Goal: Check status: Check status

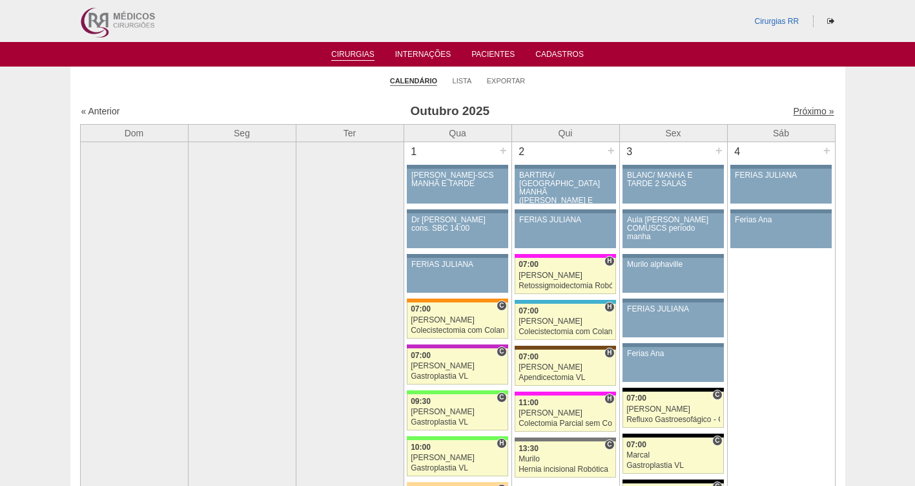
click at [806, 109] on link "Próximo »" at bounding box center [813, 111] width 41 height 10
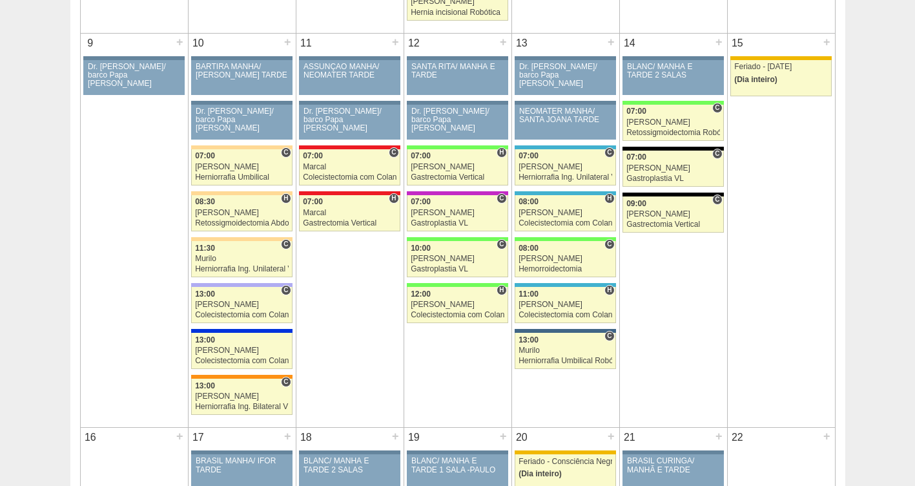
scroll to position [617, 0]
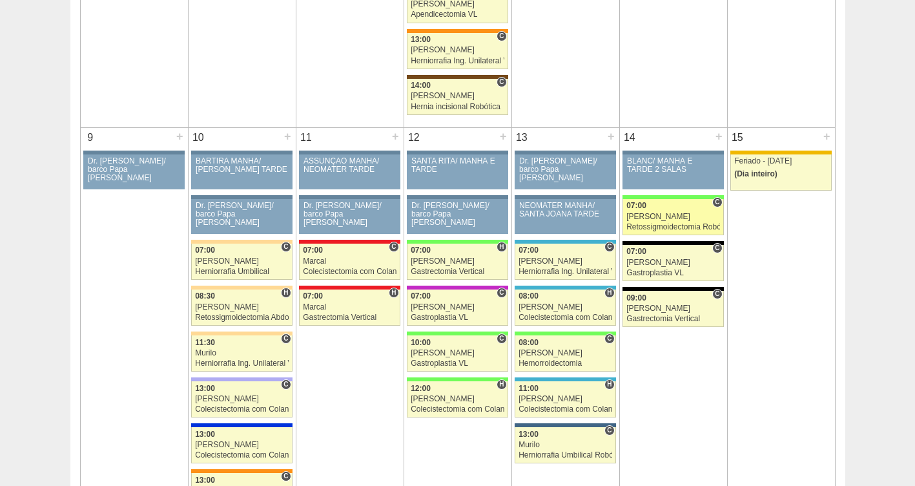
click at [669, 215] on div "[PERSON_NAME]" at bounding box center [673, 216] width 94 height 8
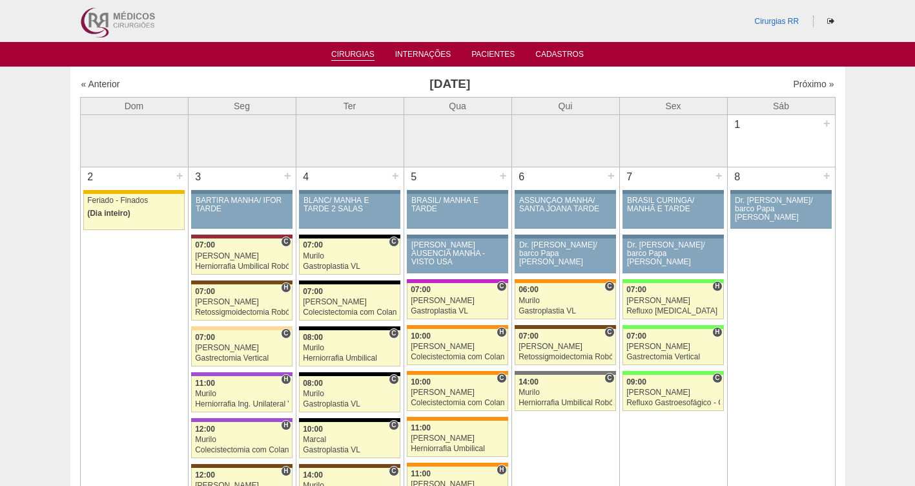
click at [345, 52] on link "Cirurgias" at bounding box center [352, 55] width 43 height 11
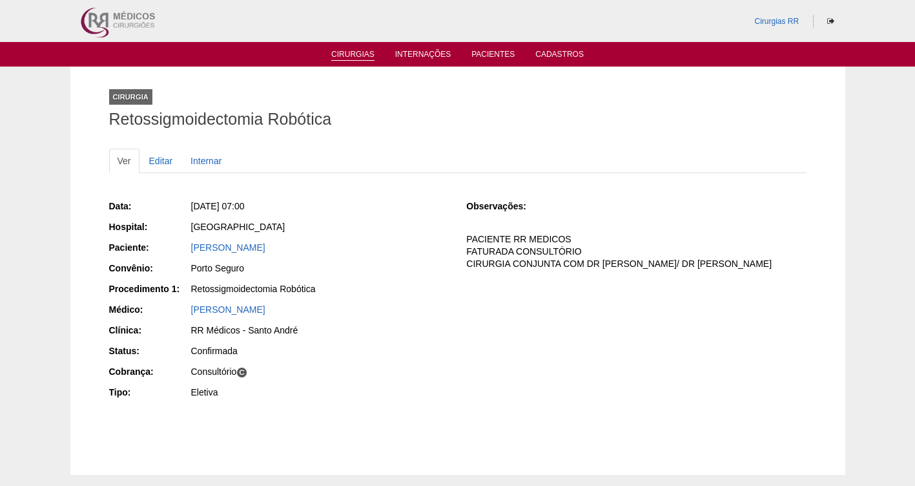
click at [358, 52] on link "Cirurgias" at bounding box center [352, 55] width 43 height 11
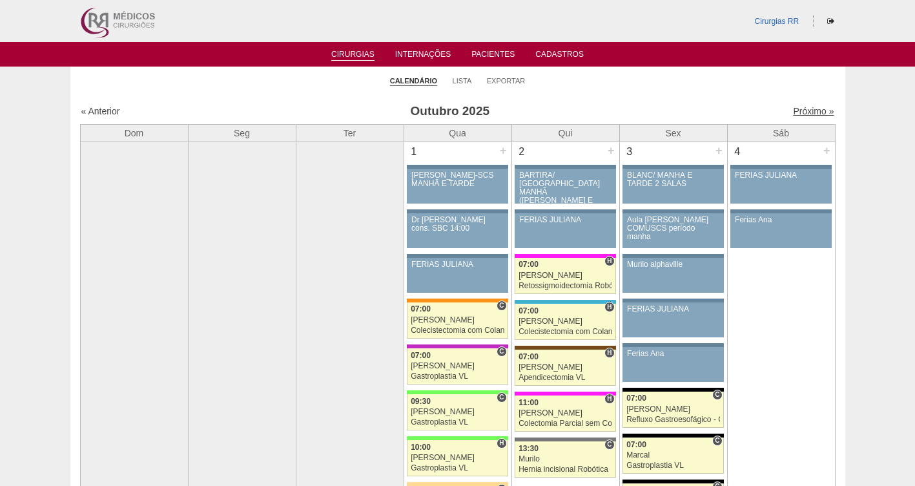
click at [793, 110] on link "Próximo »" at bounding box center [813, 111] width 41 height 10
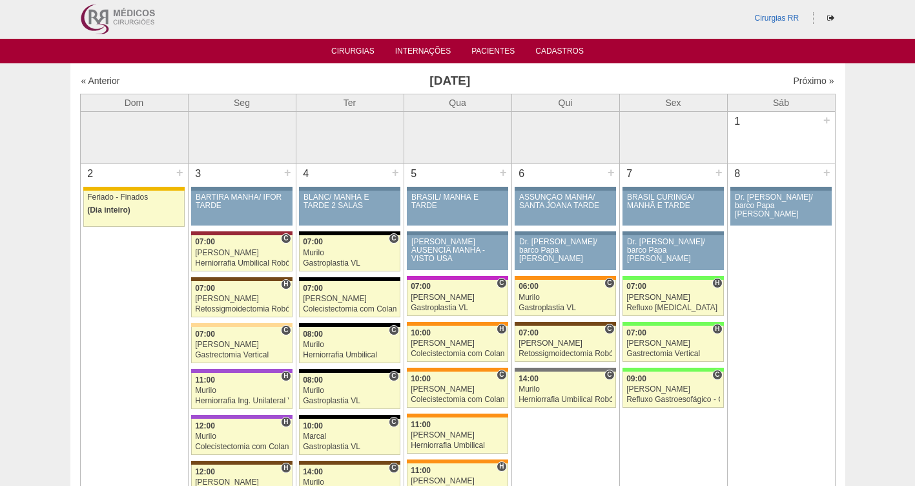
scroll to position [6, 0]
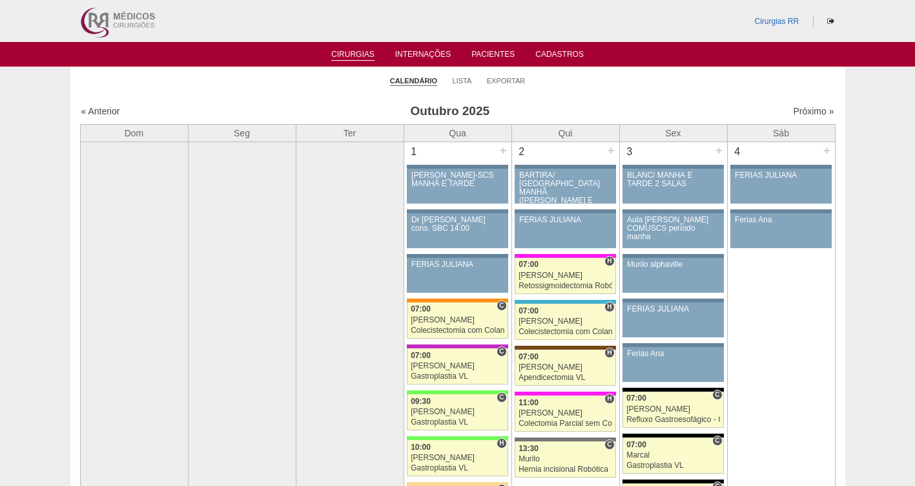
drag, startPoint x: 0, startPoint y: 0, endPoint x: 462, endPoint y: 86, distance: 470.2
click at [464, 86] on li "Lista" at bounding box center [462, 80] width 19 height 18
click at [462, 84] on link "Lista" at bounding box center [462, 81] width 19 height 10
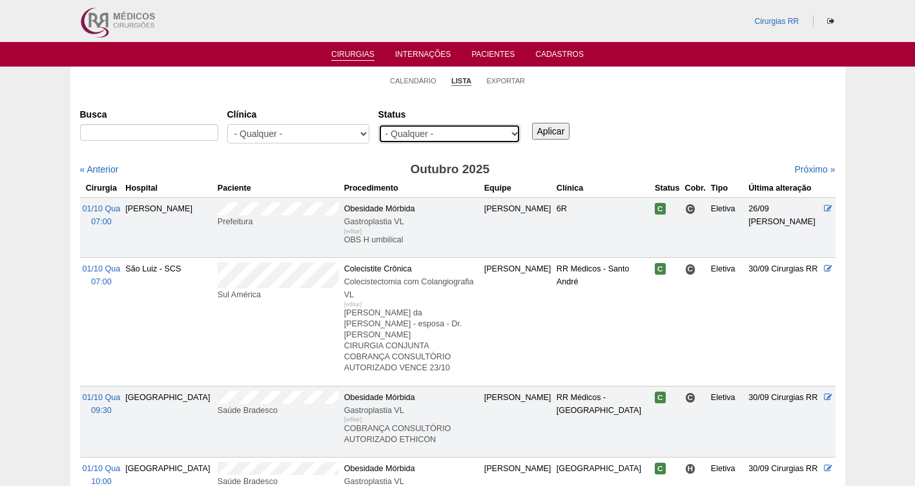
drag, startPoint x: 0, startPoint y: 0, endPoint x: 430, endPoint y: 141, distance: 452.5
click at [430, 141] on select "- Qualquer - Reservada Confirmada Suspensa Cancelada" at bounding box center [449, 133] width 142 height 19
select select "resr"
click at [378, 124] on select "- Qualquer - Reservada Confirmada Suspensa Cancelada" at bounding box center [449, 133] width 142 height 19
click at [542, 130] on input "Aplicar" at bounding box center [551, 131] width 38 height 17
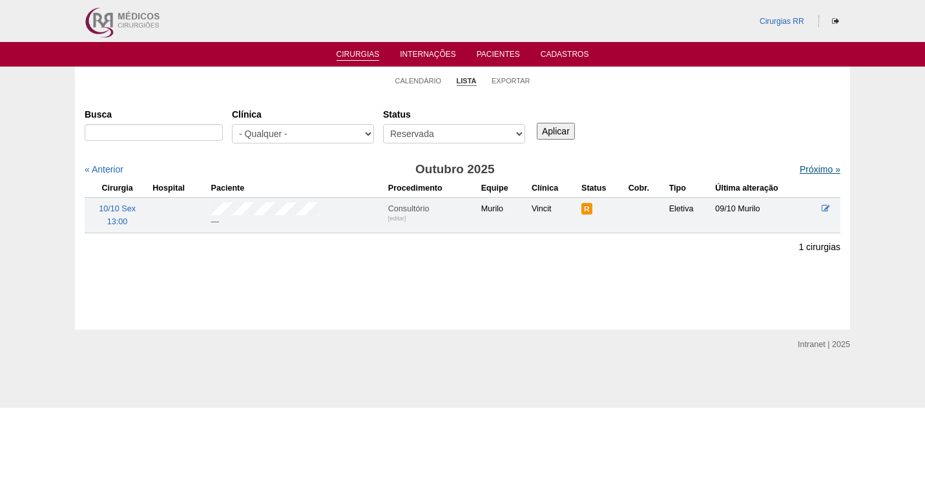
click at [815, 169] on link "Próximo »" at bounding box center [819, 169] width 41 height 10
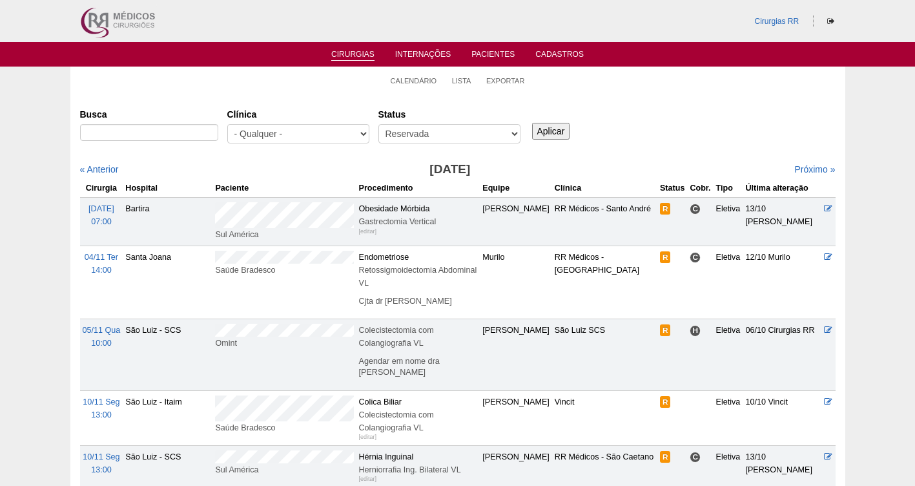
click at [414, 74] on li "Calendário" at bounding box center [414, 80] width 46 height 18
click at [417, 82] on link "Calendário" at bounding box center [414, 81] width 46 height 10
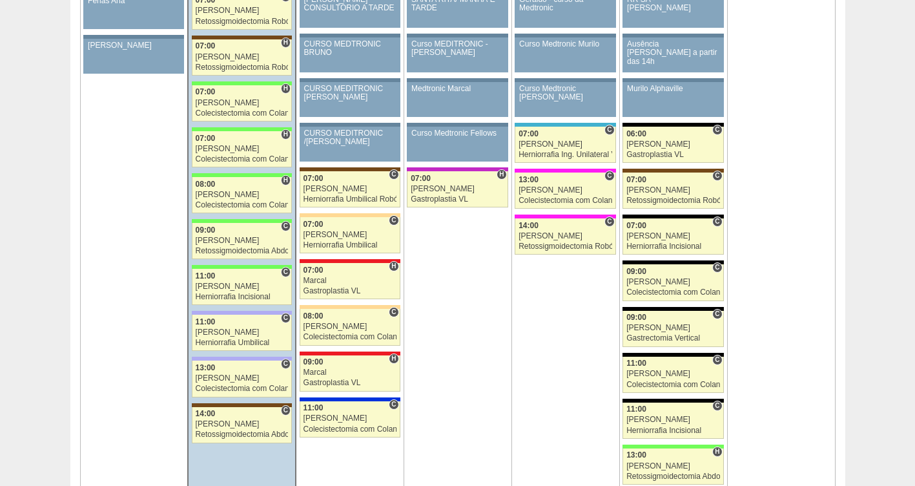
scroll to position [1514, 0]
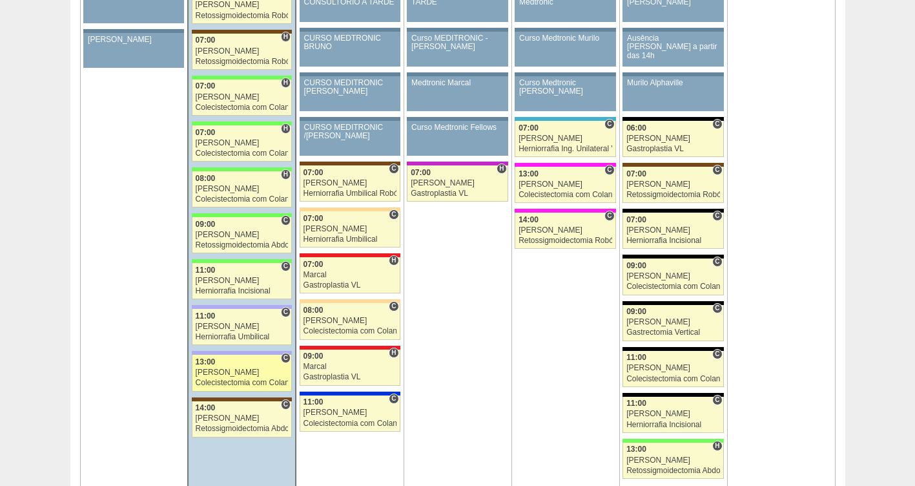
click at [231, 371] on div "[PERSON_NAME]" at bounding box center [242, 372] width 93 height 8
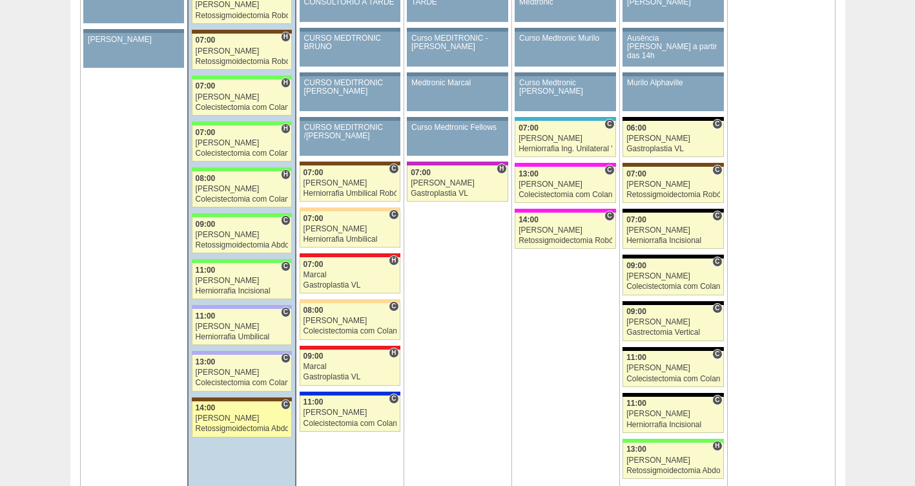
scroll to position [1514, 0]
click at [232, 423] on link "89344 Vincit C 14:00 [PERSON_NAME] Retossigmoidectomia Abdominal VL [GEOGRAPHIC…" at bounding box center [242, 419] width 100 height 36
